Goal: Information Seeking & Learning: Stay updated

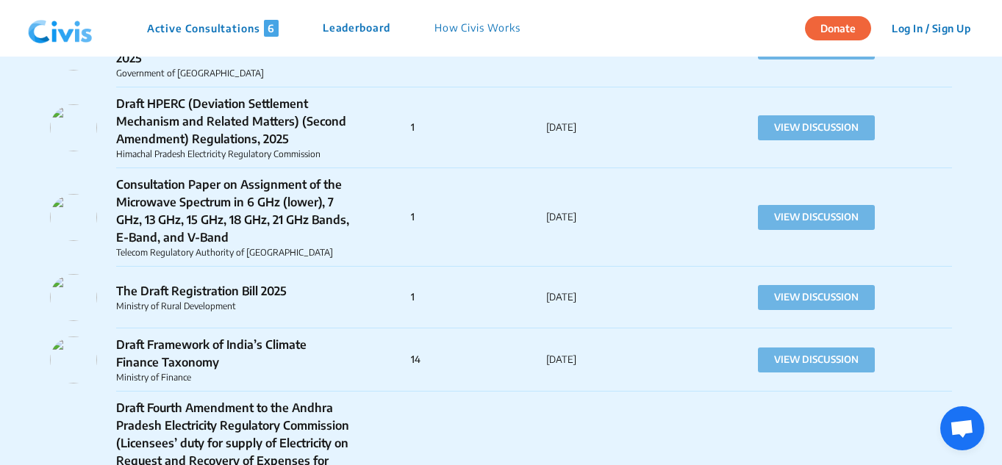
scroll to position [6185, 0]
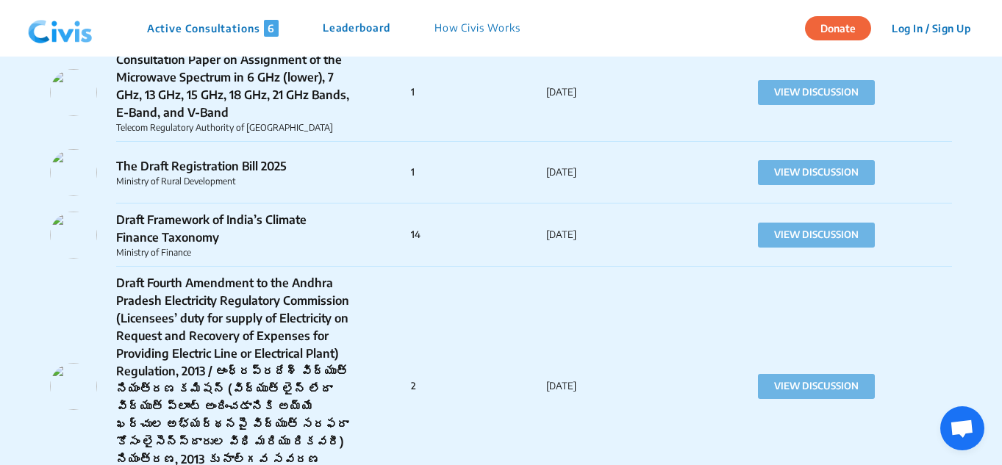
click at [519, 267] on div "Draft Fourth Amendment to the Andhra Pradesh Electricity Regulatory Commission …" at bounding box center [501, 387] width 902 height 240
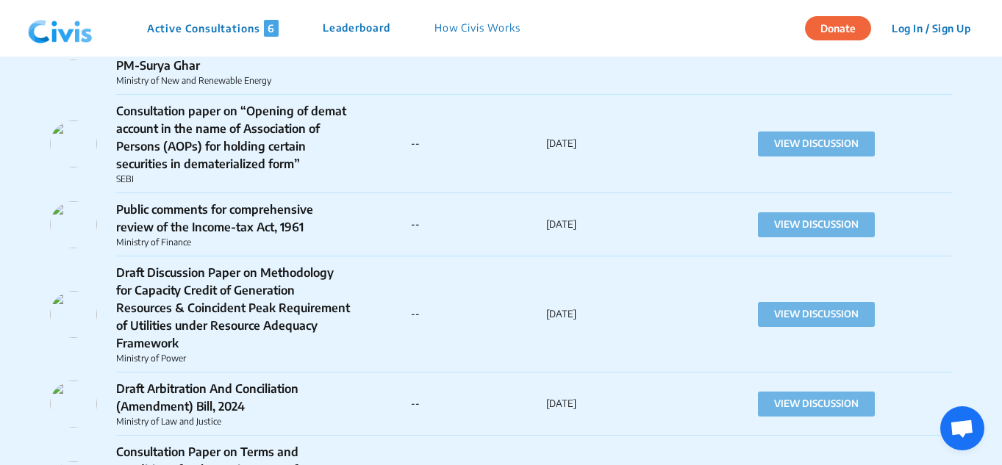
scroll to position [28189, 0]
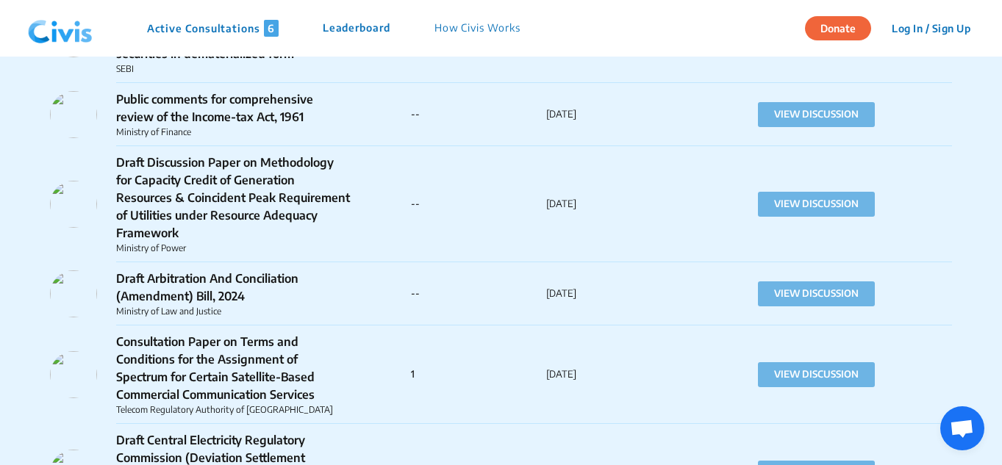
drag, startPoint x: 779, startPoint y: 195, endPoint x: 358, endPoint y: 214, distance: 421.1
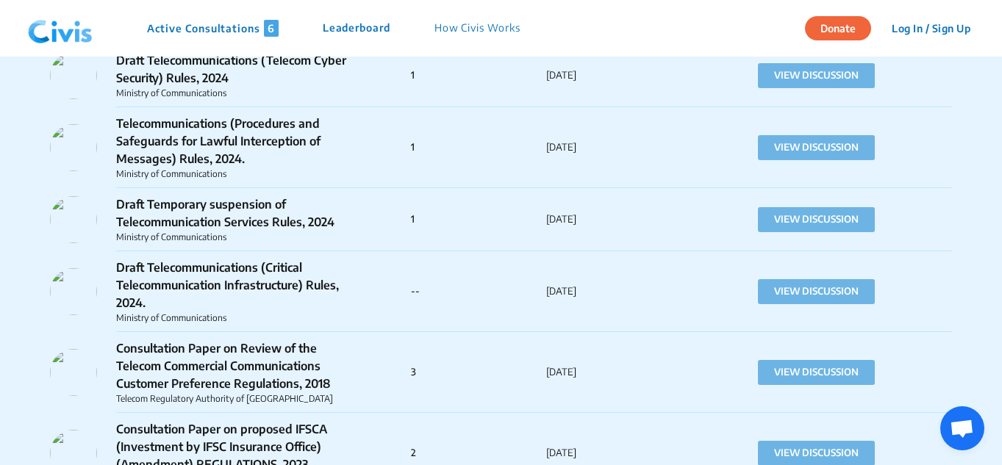
scroll to position [31769, 0]
drag, startPoint x: 119, startPoint y: 271, endPoint x: 195, endPoint y: 283, distance: 76.7
copy p "Policy for Senior Citizen Housing in [GEOGRAPHIC_DATA]"
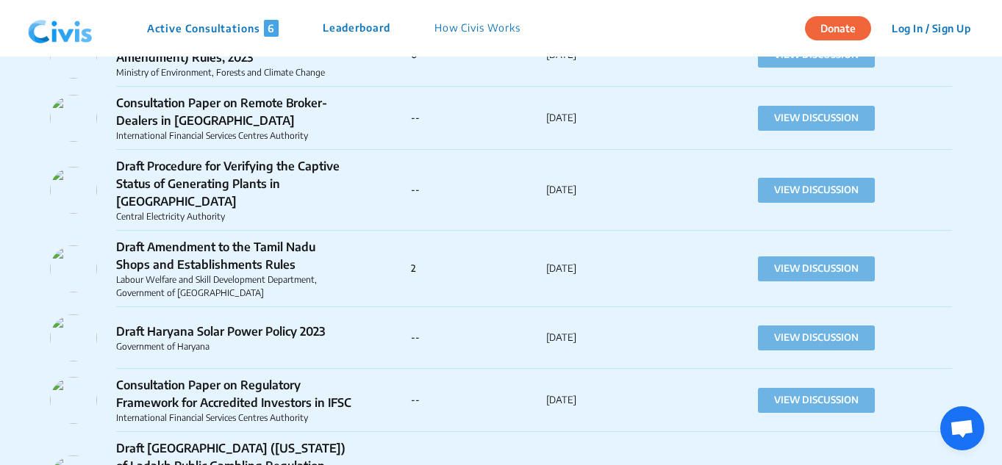
scroll to position [48468, 0]
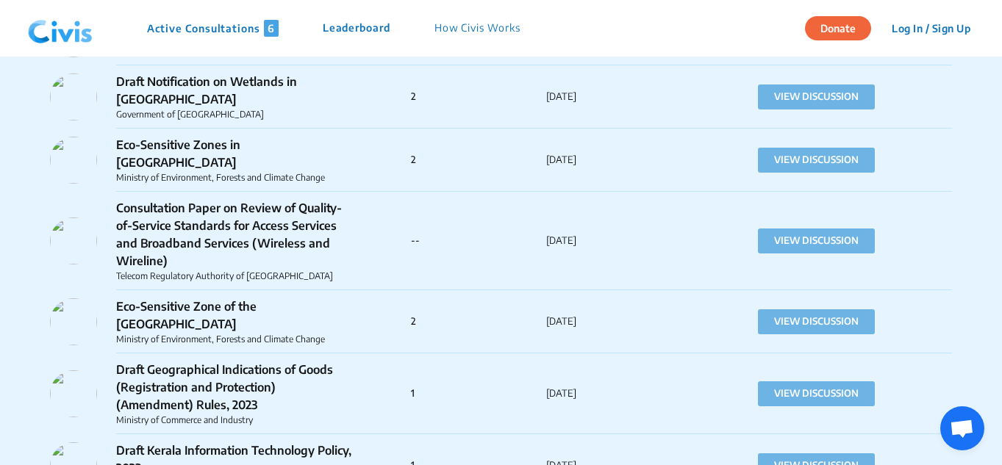
scroll to position [49195, 0]
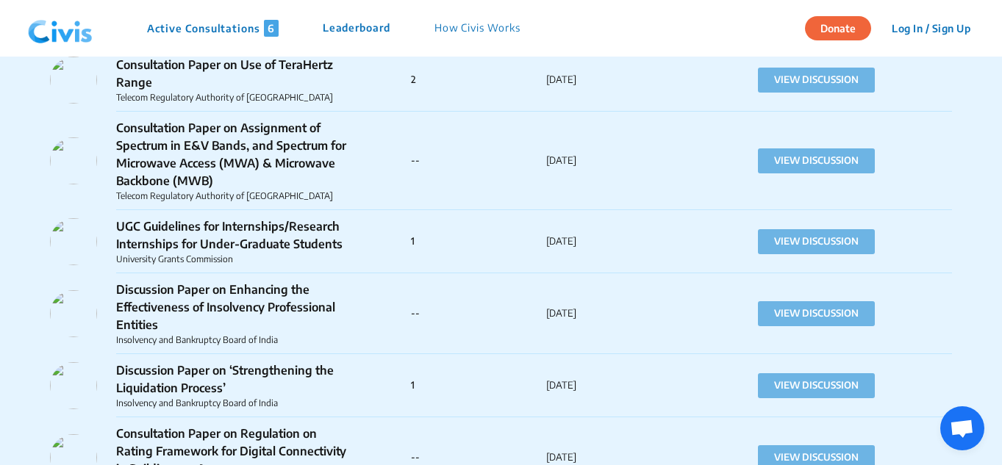
scroll to position [49708, 0]
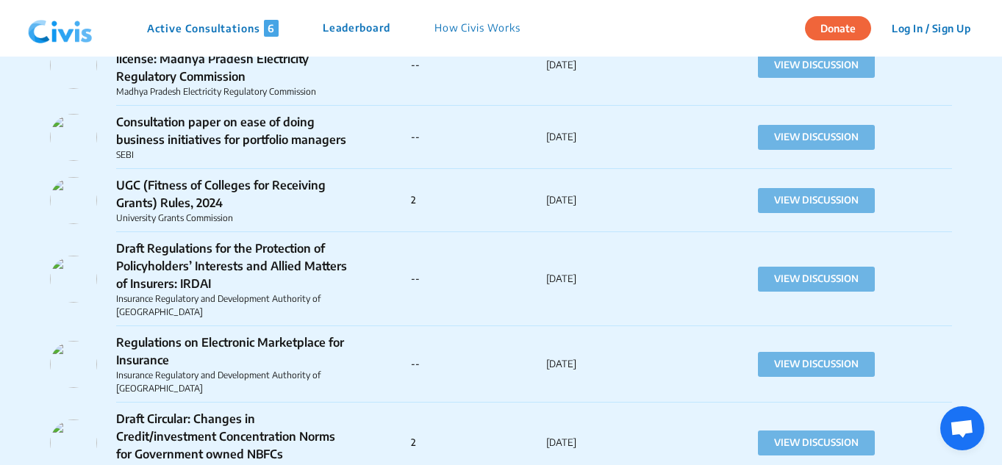
scroll to position [44295, 0]
